Goal: Task Accomplishment & Management: Use online tool/utility

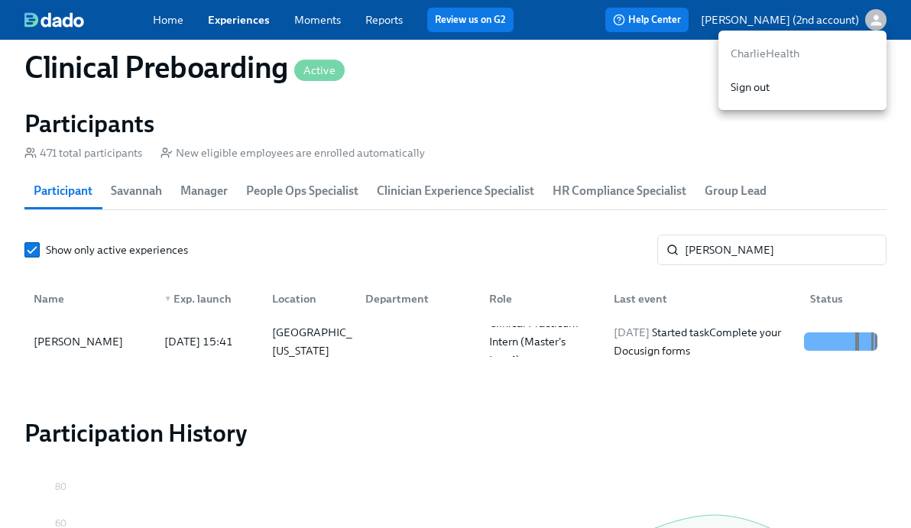
scroll to position [0, 20352]
click at [770, 241] on div at bounding box center [455, 264] width 911 height 528
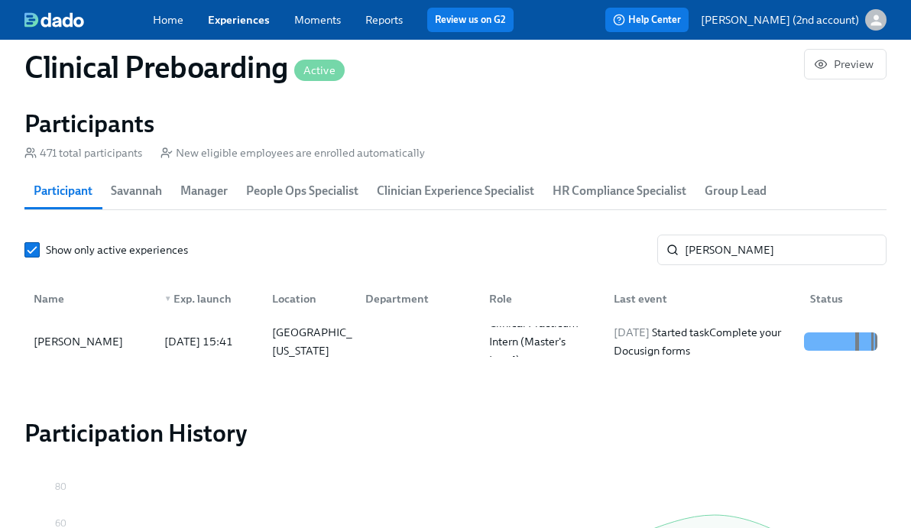
click at [770, 241] on div "CharlieHealth Sign out" at bounding box center [455, 264] width 911 height 528
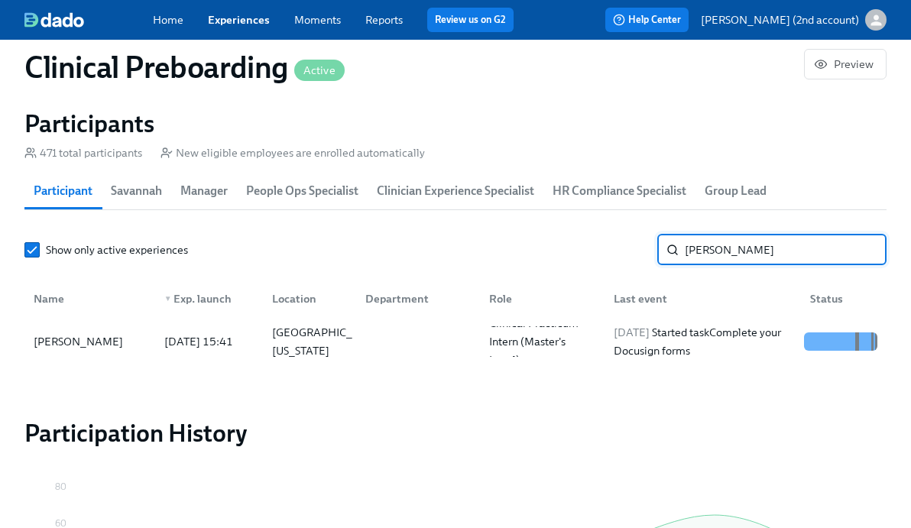
click at [762, 253] on input "[PERSON_NAME]" at bounding box center [786, 250] width 202 height 31
click at [753, 241] on input "[PERSON_NAME]" at bounding box center [786, 250] width 202 height 31
click at [711, 351] on div "[DATE] Started task Complete your Docusign forms" at bounding box center [702, 341] width 190 height 37
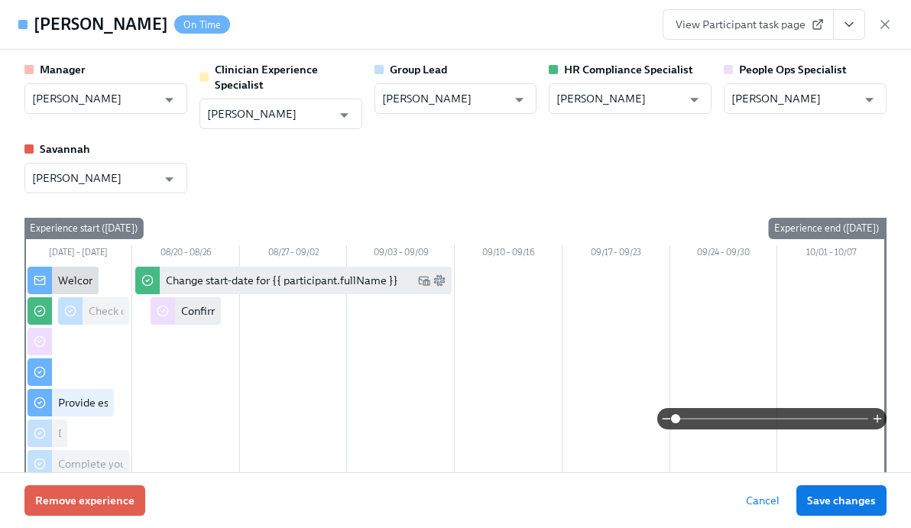
drag, startPoint x: 880, startPoint y: 30, endPoint x: 734, endPoint y: 306, distance: 312.0
click at [880, 30] on icon "button" at bounding box center [884, 24] width 15 height 15
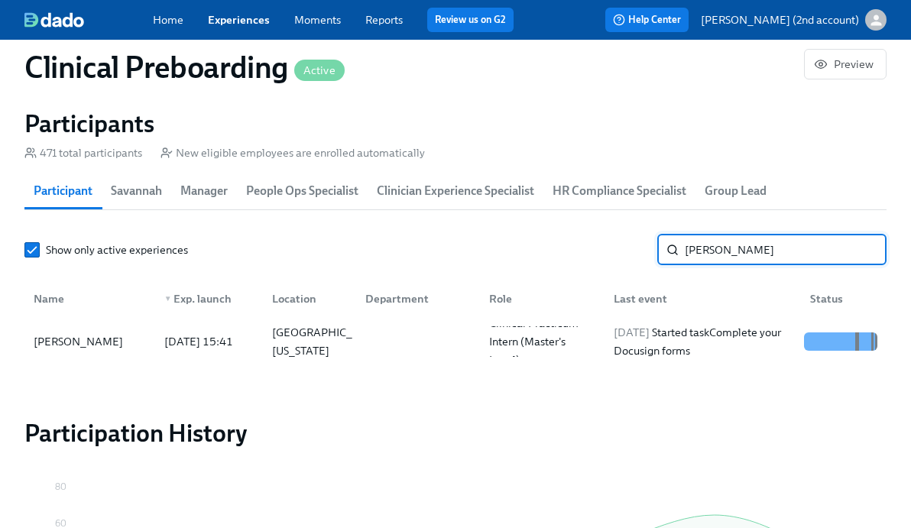
click at [756, 252] on input "[PERSON_NAME]" at bounding box center [786, 250] width 202 height 31
paste input "[PERSON_NAME]"
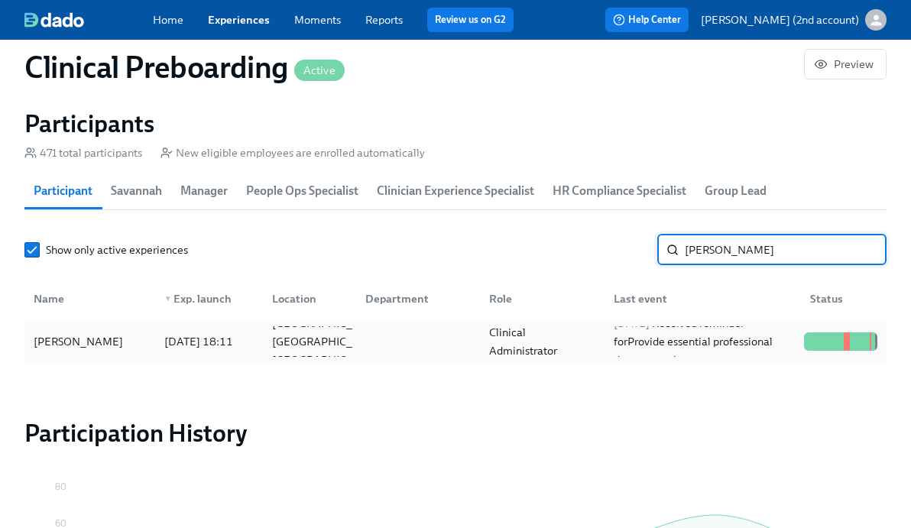
click at [532, 331] on div "Clinical Administrator" at bounding box center [539, 341] width 125 height 31
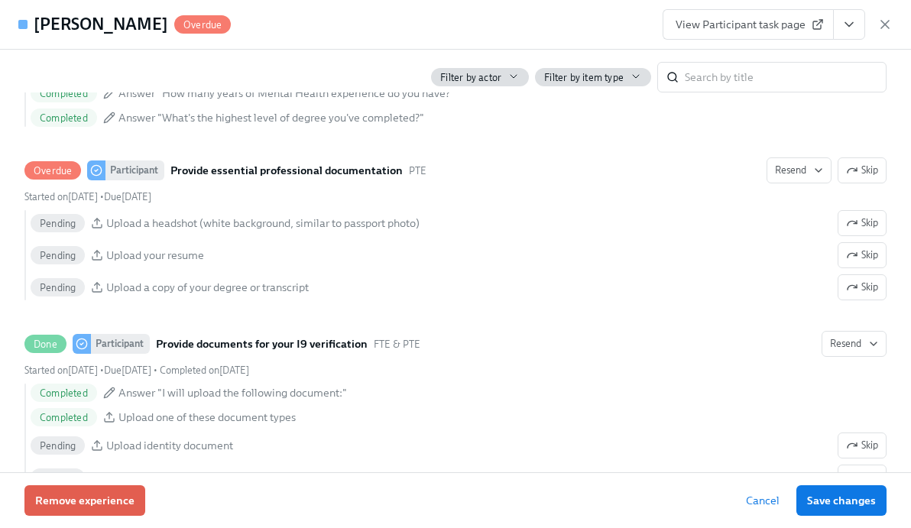
scroll to position [1476, 0]
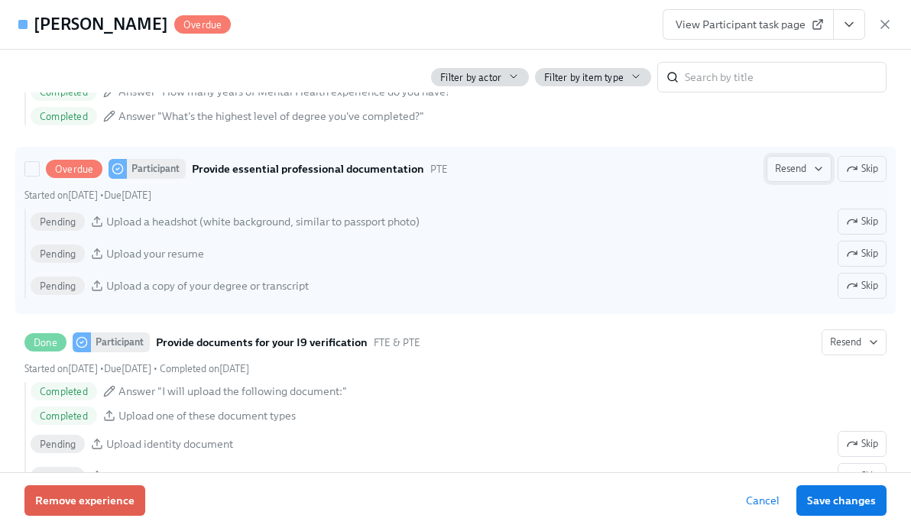
click at [800, 172] on span "Resend" at bounding box center [799, 168] width 48 height 15
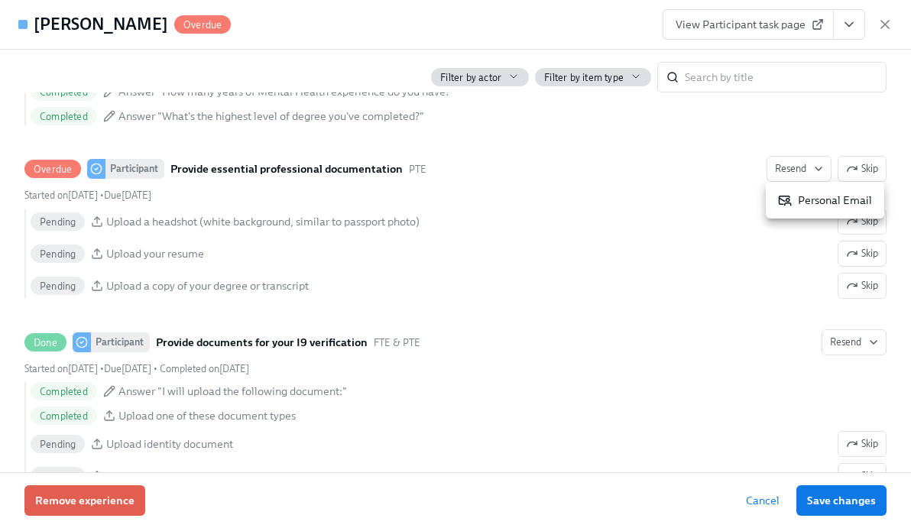
click at [819, 198] on div "Personal Email" at bounding box center [825, 200] width 94 height 15
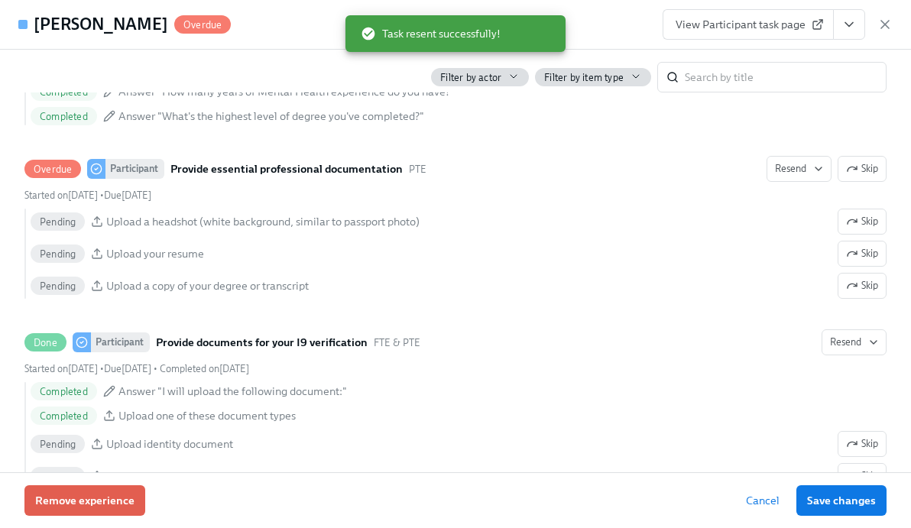
scroll to position [0, 20371]
click at [888, 24] on icon "button" at bounding box center [884, 24] width 15 height 15
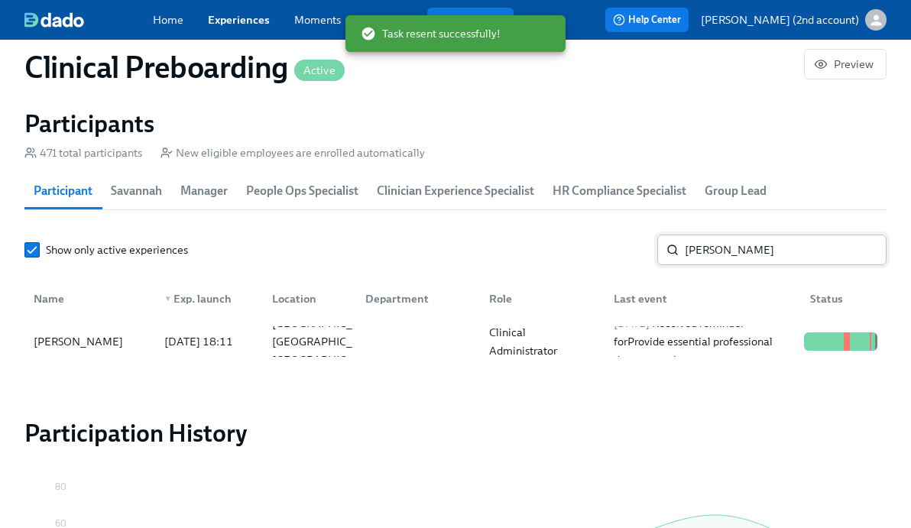
click at [733, 256] on input "[PERSON_NAME]" at bounding box center [786, 250] width 202 height 31
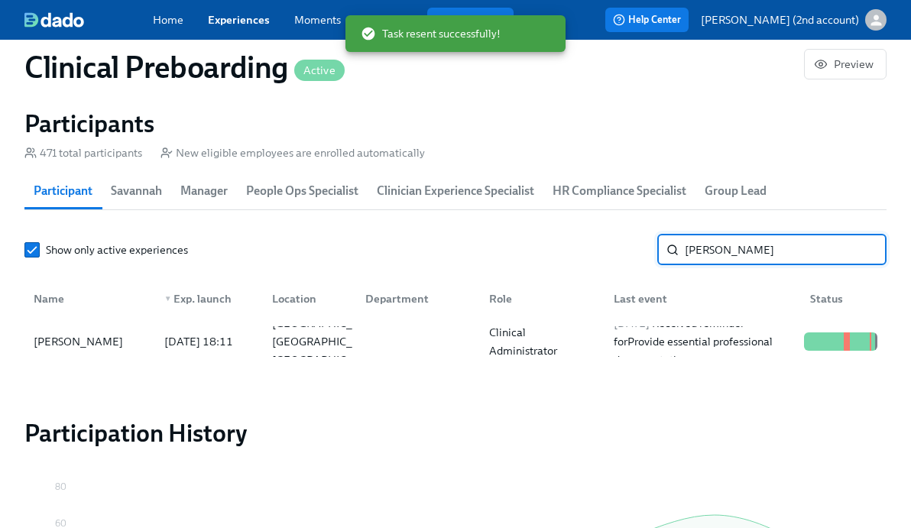
click at [733, 256] on input "[PERSON_NAME]" at bounding box center [786, 250] width 202 height 31
paste input "[PERSON_NAME]"
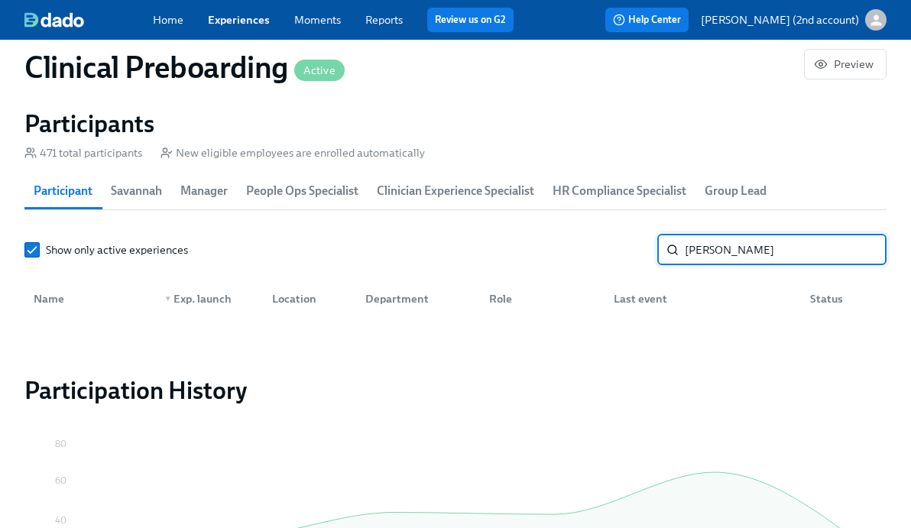
click at [688, 251] on input "[PERSON_NAME]" at bounding box center [786, 250] width 202 height 31
paste input "Angelique"
click at [686, 247] on input "Angelique" at bounding box center [786, 250] width 202 height 31
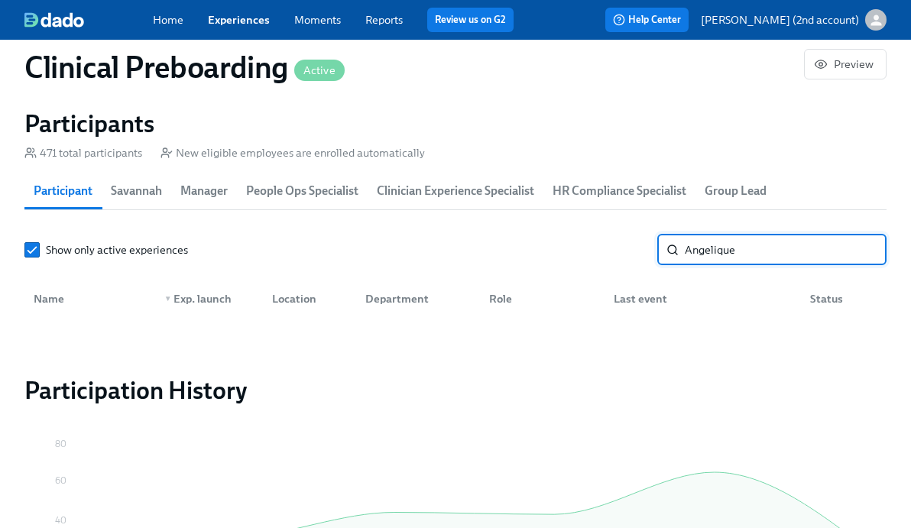
paste input "[PERSON_NAME]"
type input "[PERSON_NAME]"
click at [712, 244] on input "[PERSON_NAME]" at bounding box center [786, 250] width 202 height 31
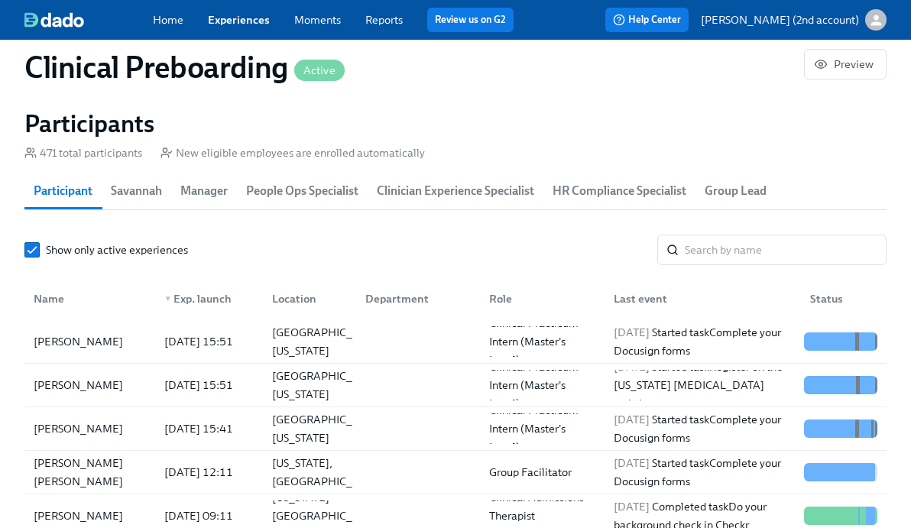
click at [500, 302] on div "Role" at bounding box center [500, 299] width 35 height 18
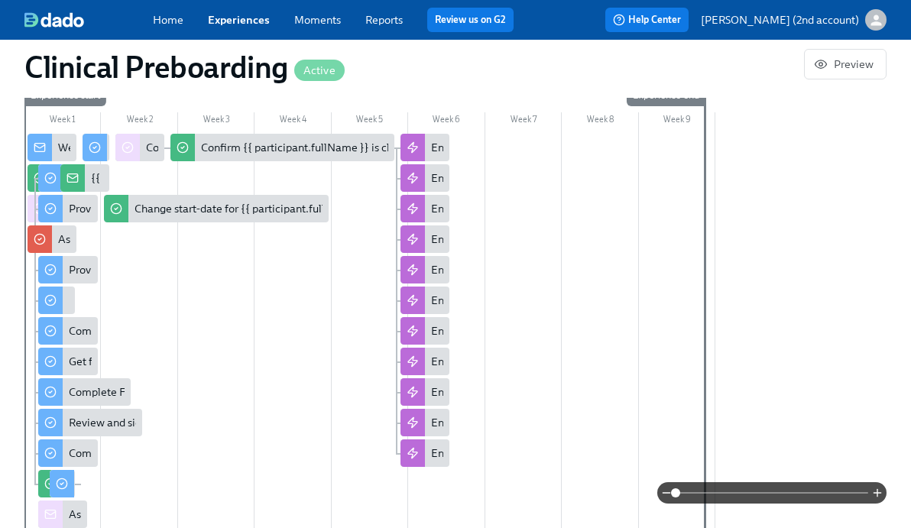
scroll to position [566, 0]
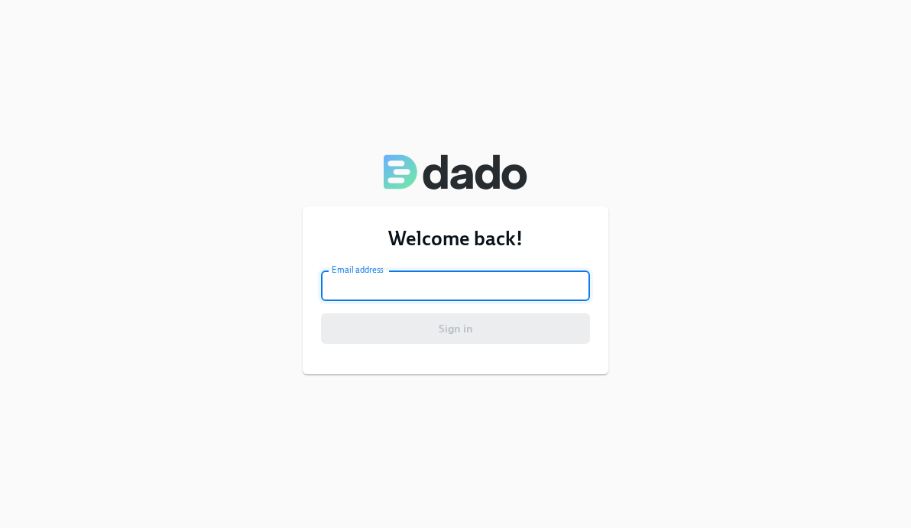
click at [373, 290] on input "email" at bounding box center [455, 285] width 269 height 31
click at [749, 70] on div "Welcome back! Email address Email address Sign in" at bounding box center [455, 264] width 911 height 528
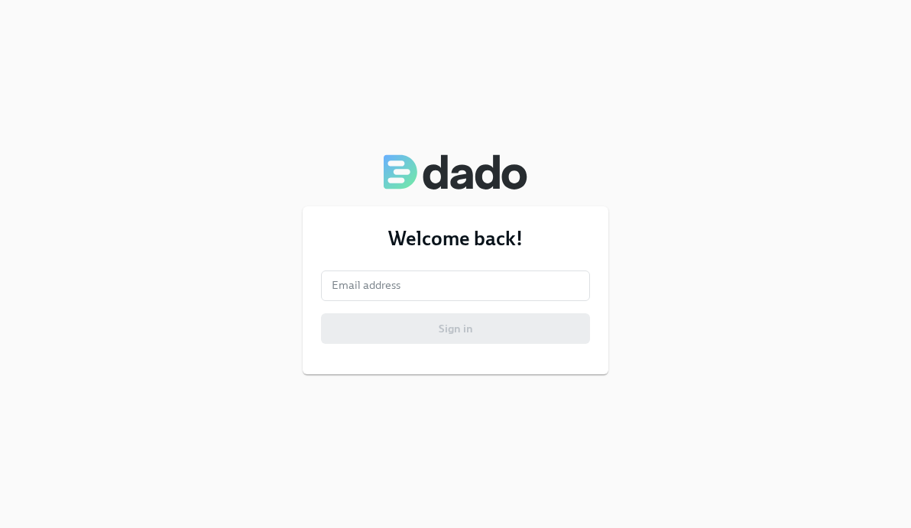
type input "[PERSON_NAME][EMAIL_ADDRESS][PERSON_NAME][DOMAIN_NAME]"
